Goal: Navigation & Orientation: Find specific page/section

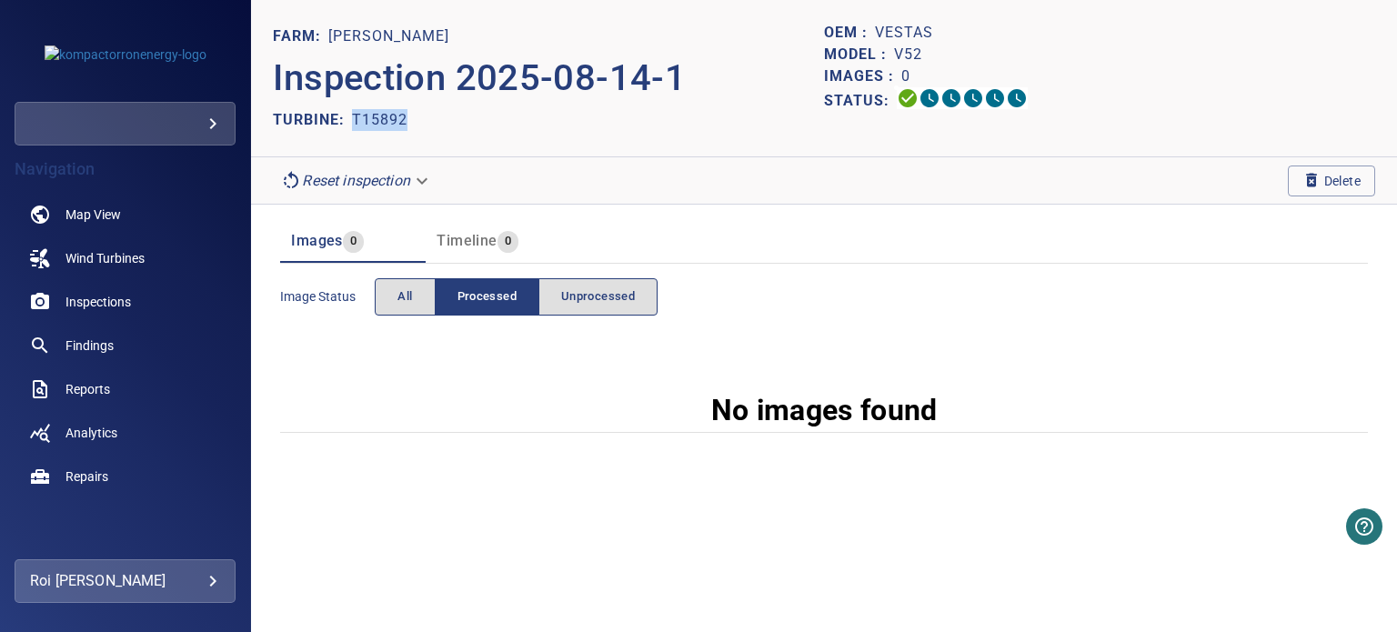
drag, startPoint x: 414, startPoint y: 117, endPoint x: 353, endPoint y: 121, distance: 61.0
click at [353, 121] on div "TURBINE: T15892" at bounding box center [548, 119] width 551 height 29
click at [92, 261] on span "Wind Turbines" at bounding box center [104, 258] width 79 height 18
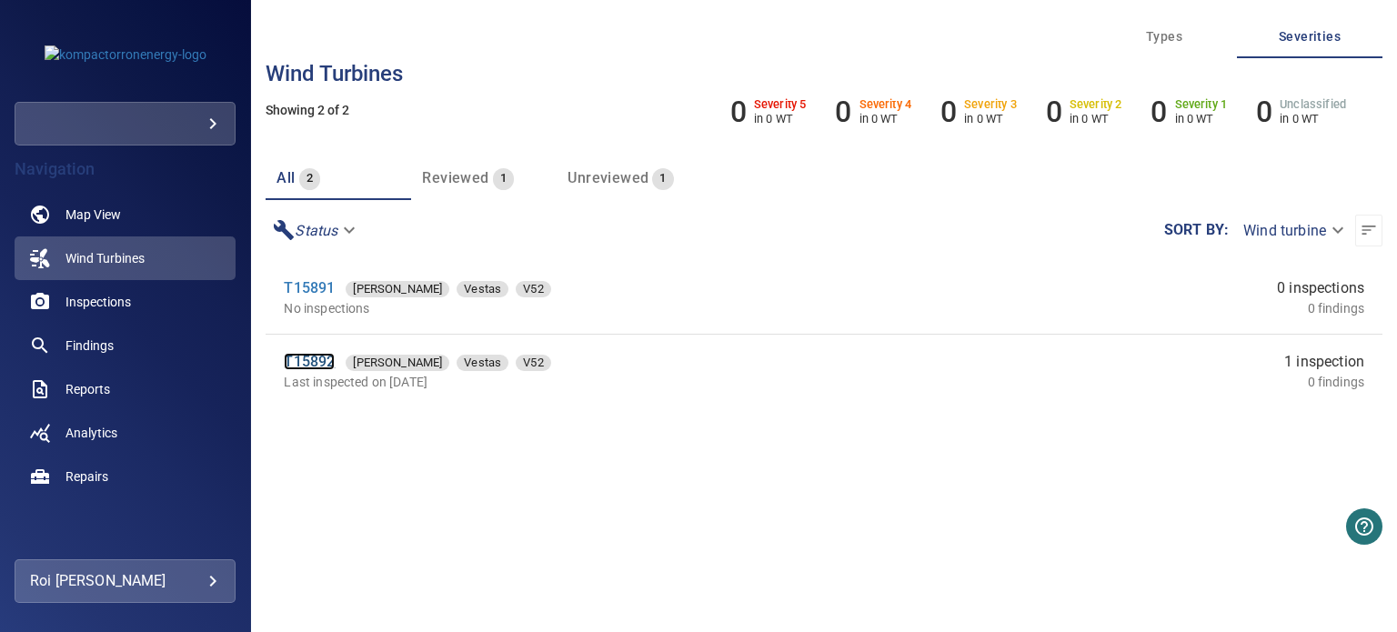
click at [308, 362] on link "T15892" at bounding box center [309, 361] width 51 height 17
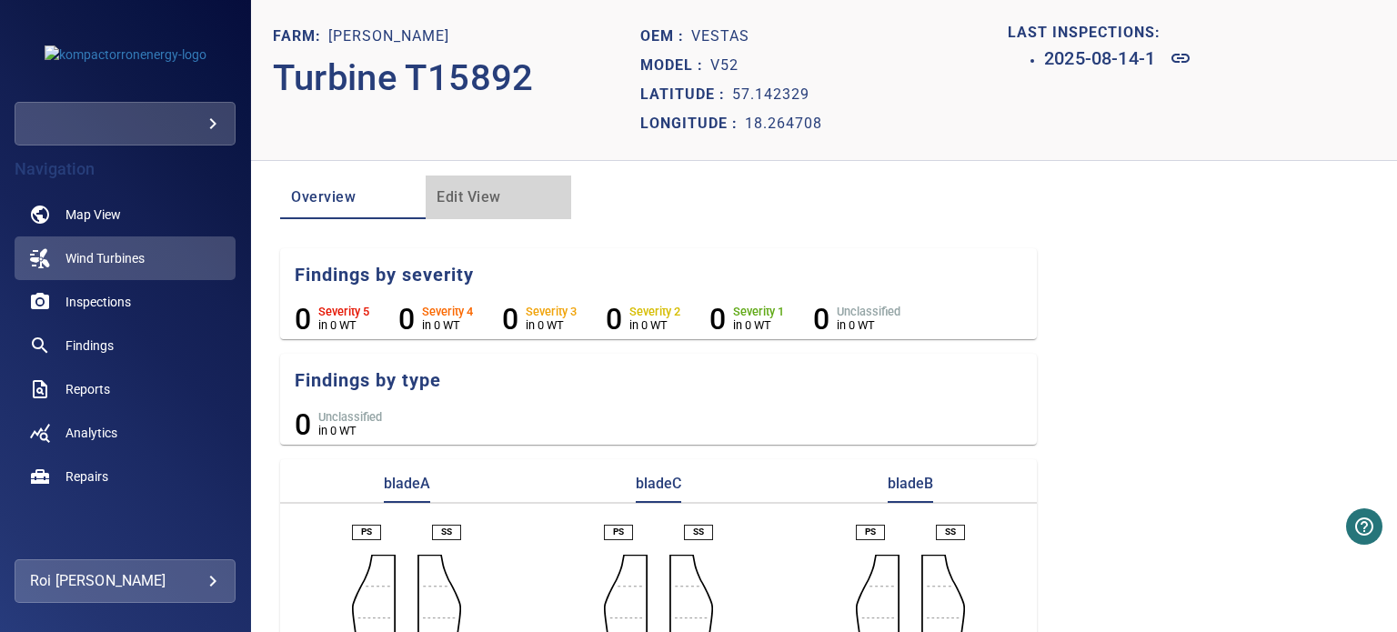
click at [471, 203] on span "Edit View" at bounding box center [498, 197] width 124 height 25
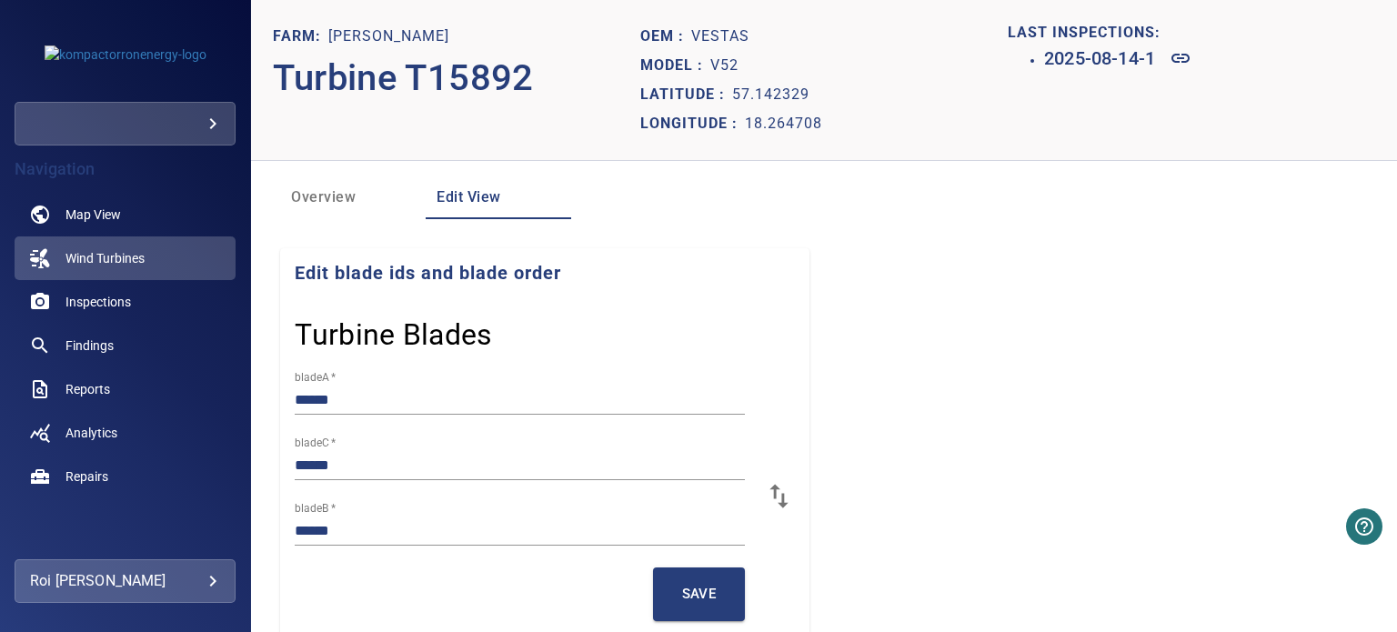
click at [367, 196] on span "Overview" at bounding box center [353, 197] width 124 height 25
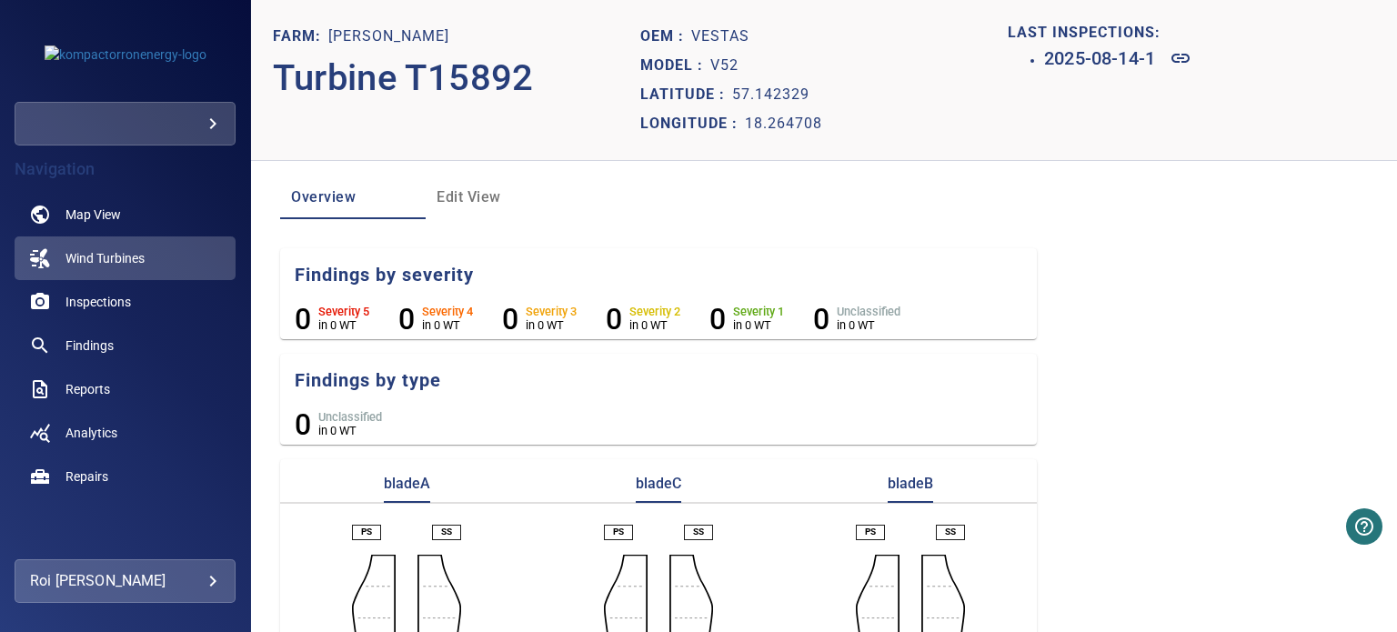
click at [455, 198] on span "Edit View" at bounding box center [498, 197] width 124 height 25
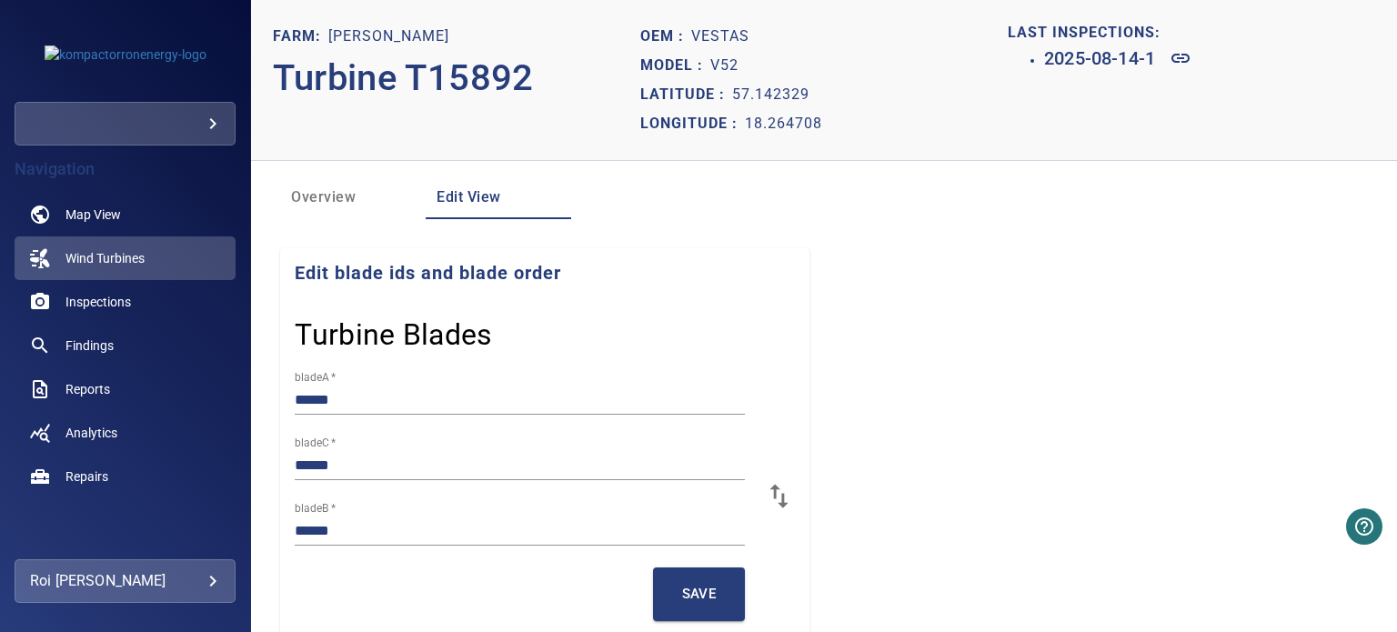
click at [329, 206] on span "Overview" at bounding box center [353, 197] width 124 height 25
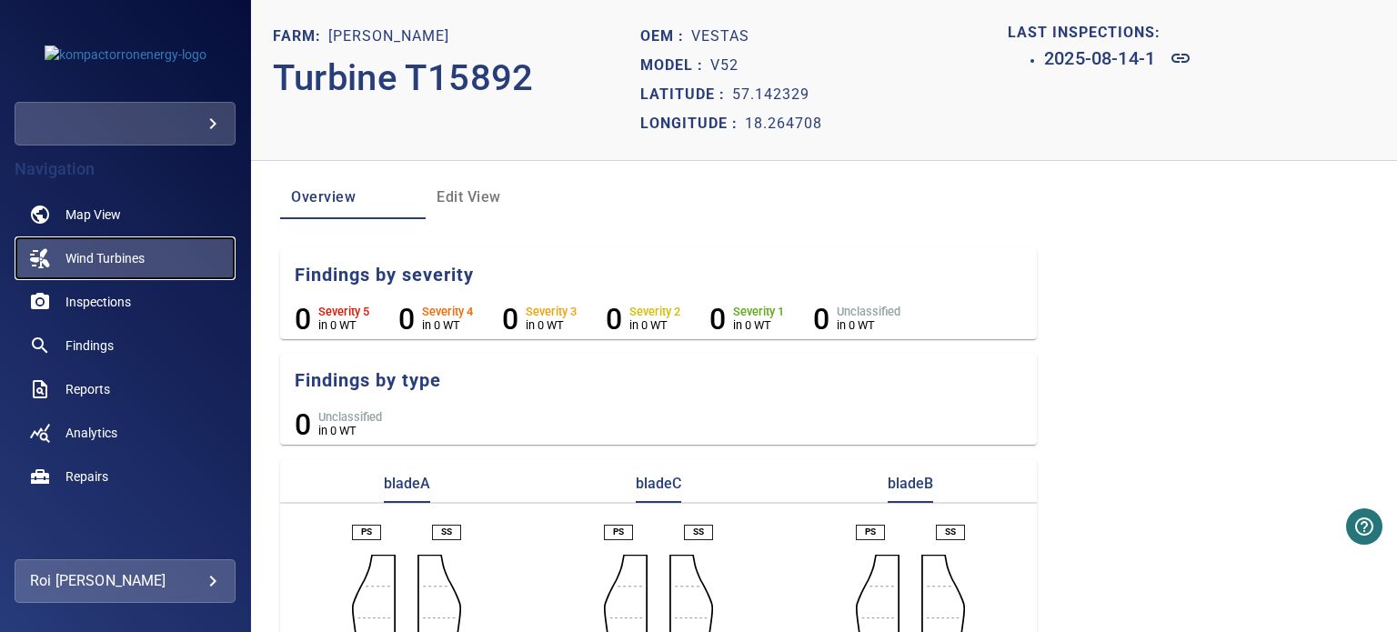
click at [93, 261] on span "Wind Turbines" at bounding box center [104, 258] width 79 height 18
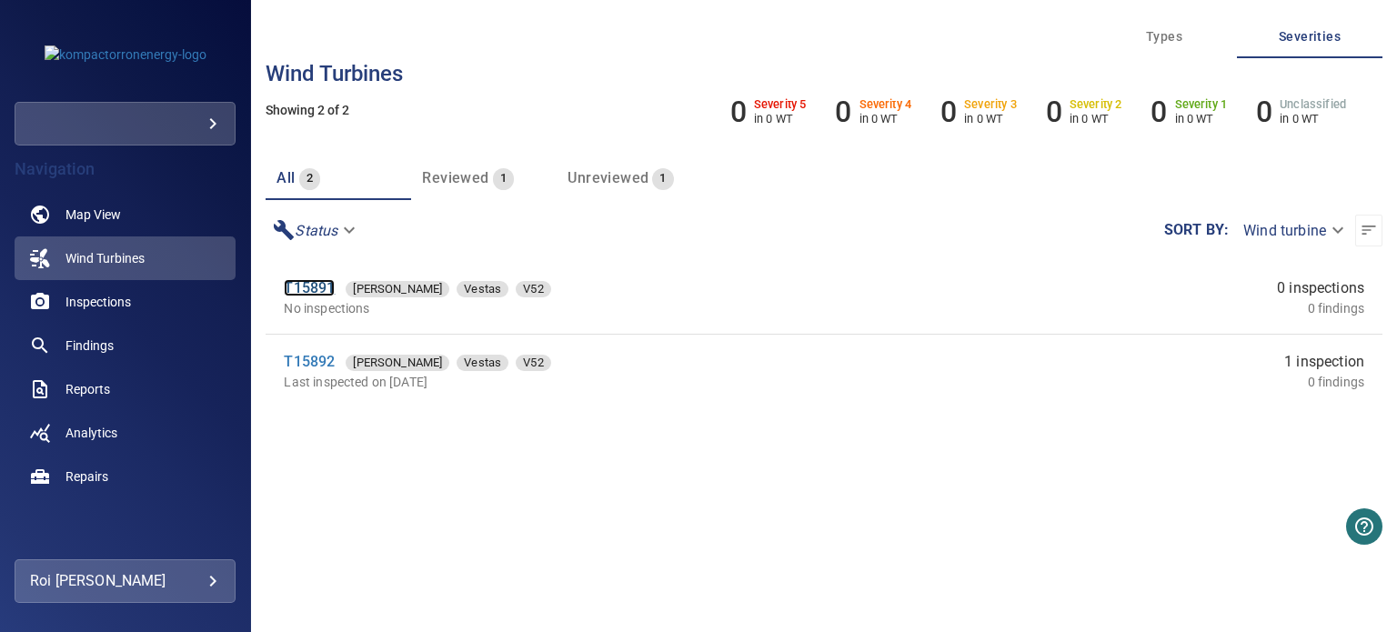
click at [313, 291] on link "T15891" at bounding box center [309, 287] width 51 height 17
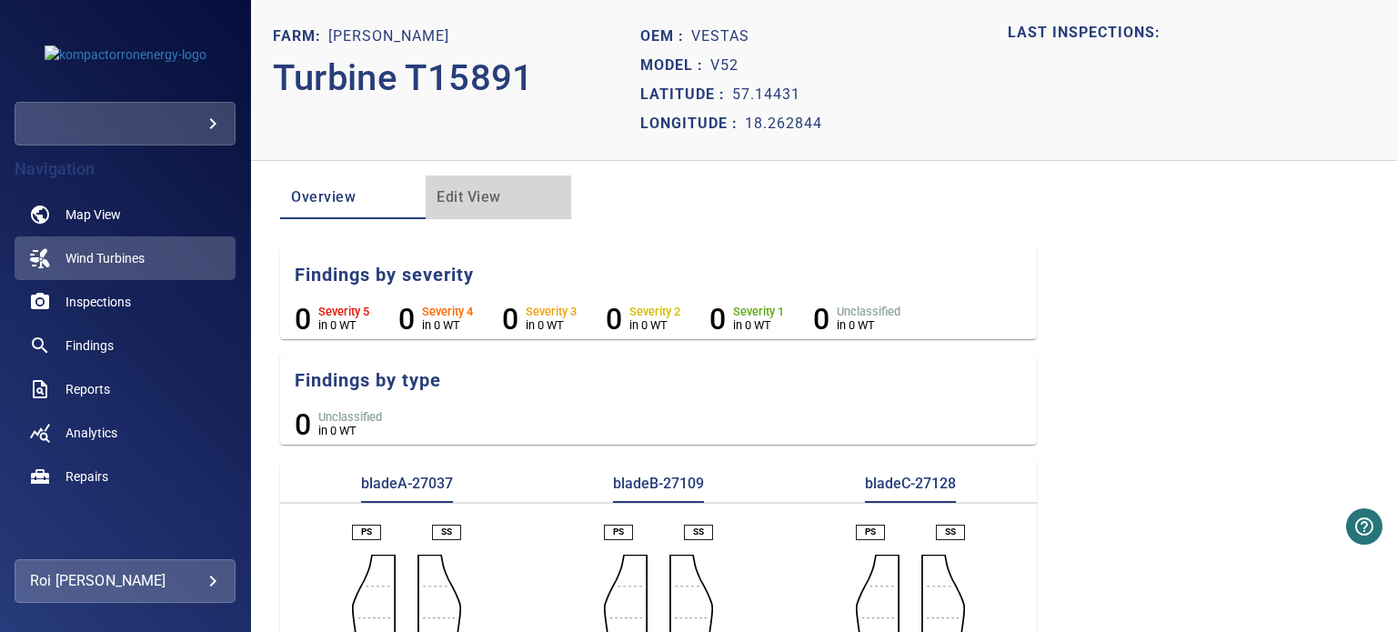
click at [491, 195] on span "Edit View" at bounding box center [498, 197] width 124 height 25
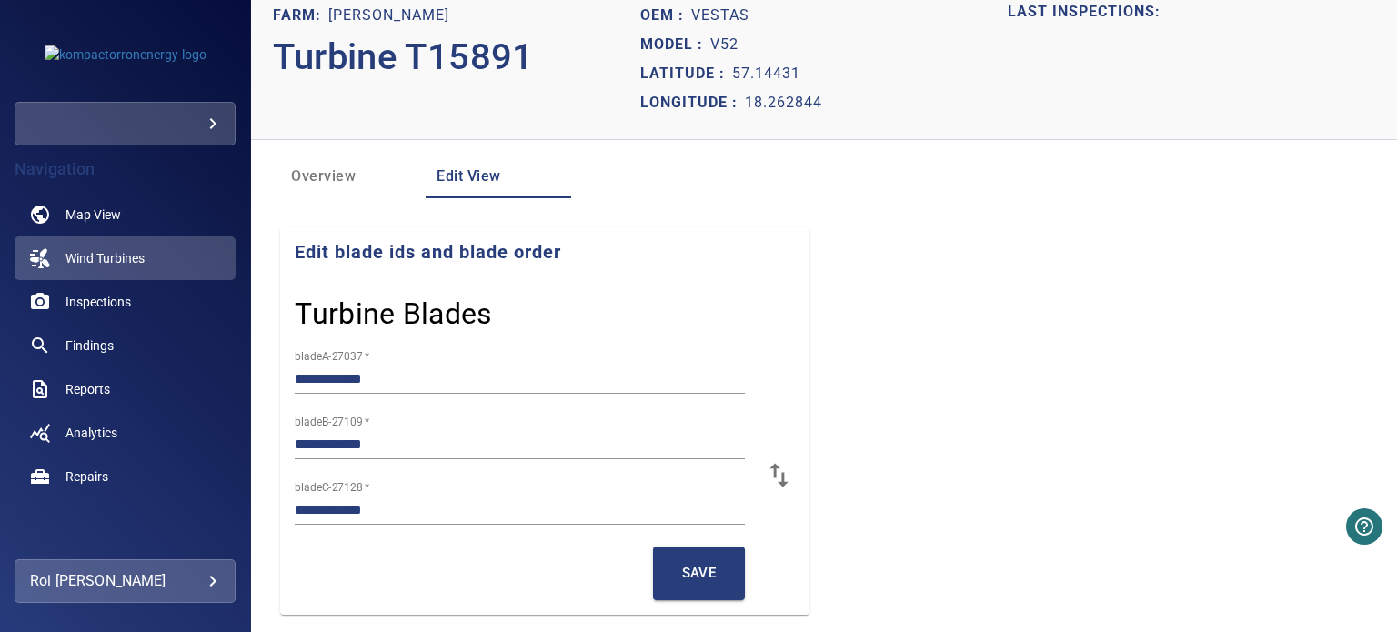
scroll to position [32, 0]
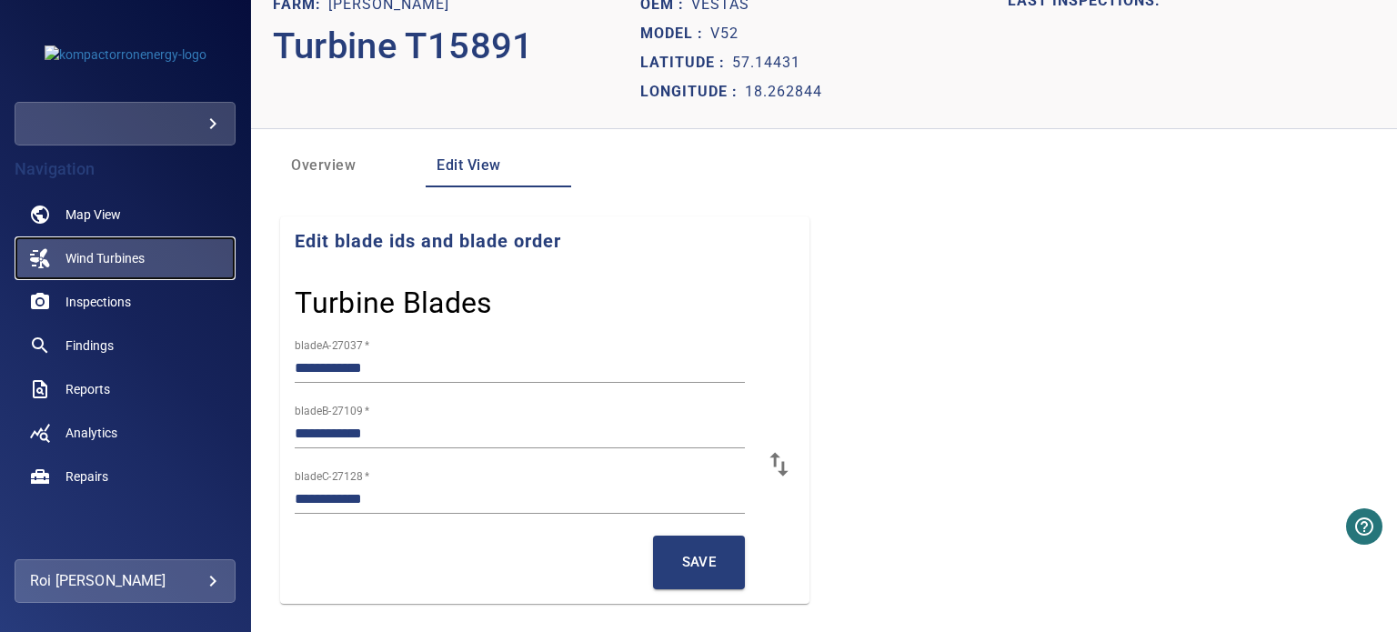
click at [126, 257] on span "Wind Turbines" at bounding box center [104, 258] width 79 height 18
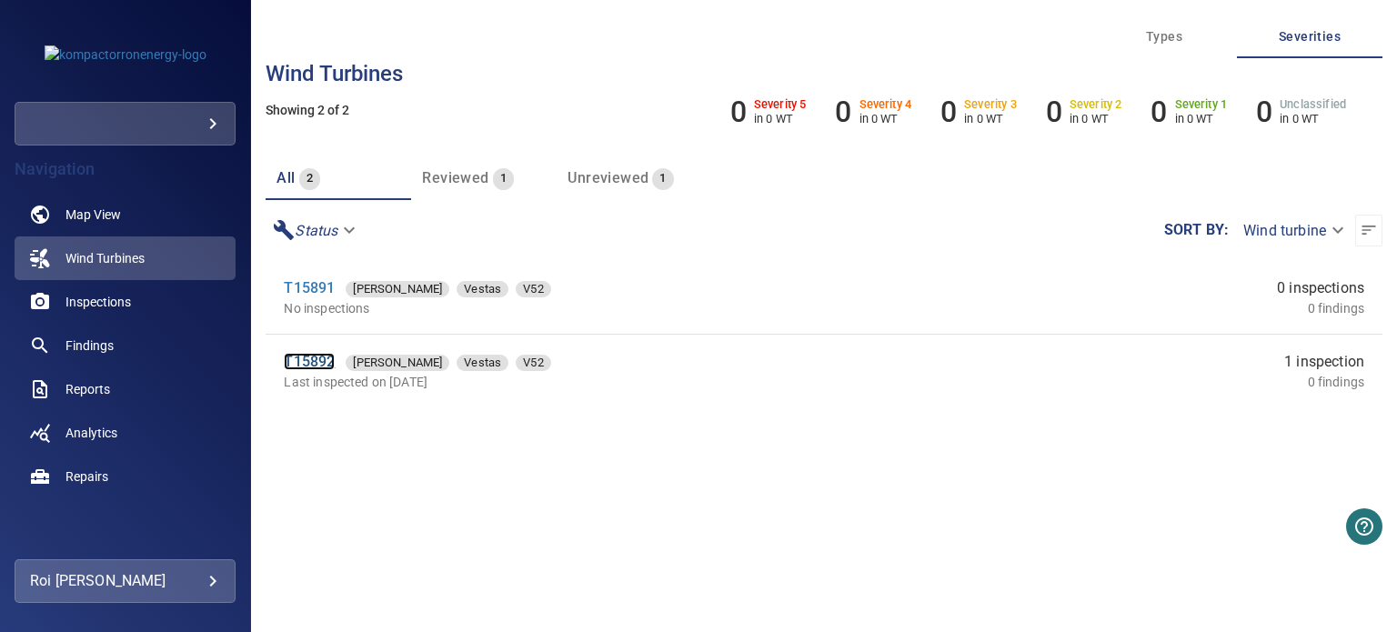
click at [310, 360] on link "T15892" at bounding box center [309, 361] width 51 height 17
